Goal: Navigation & Orientation: Find specific page/section

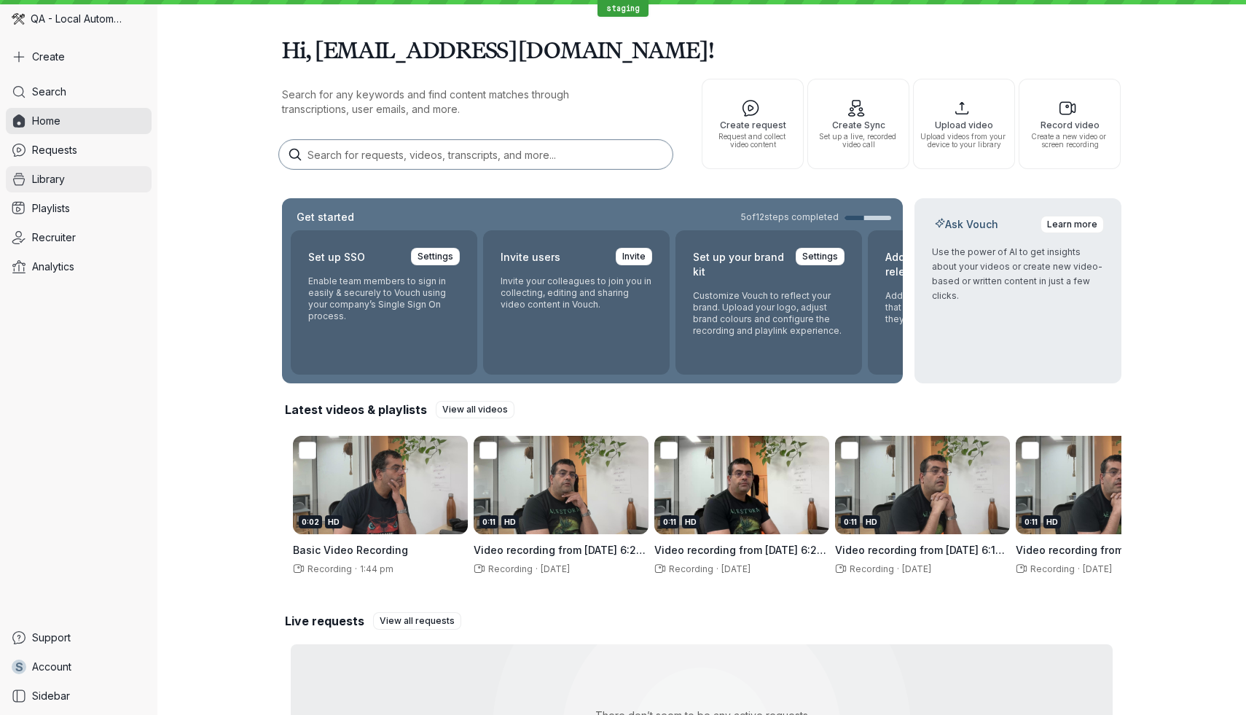
click at [82, 178] on link "Library" at bounding box center [79, 179] width 146 height 26
